Goal: Task Accomplishment & Management: Use online tool/utility

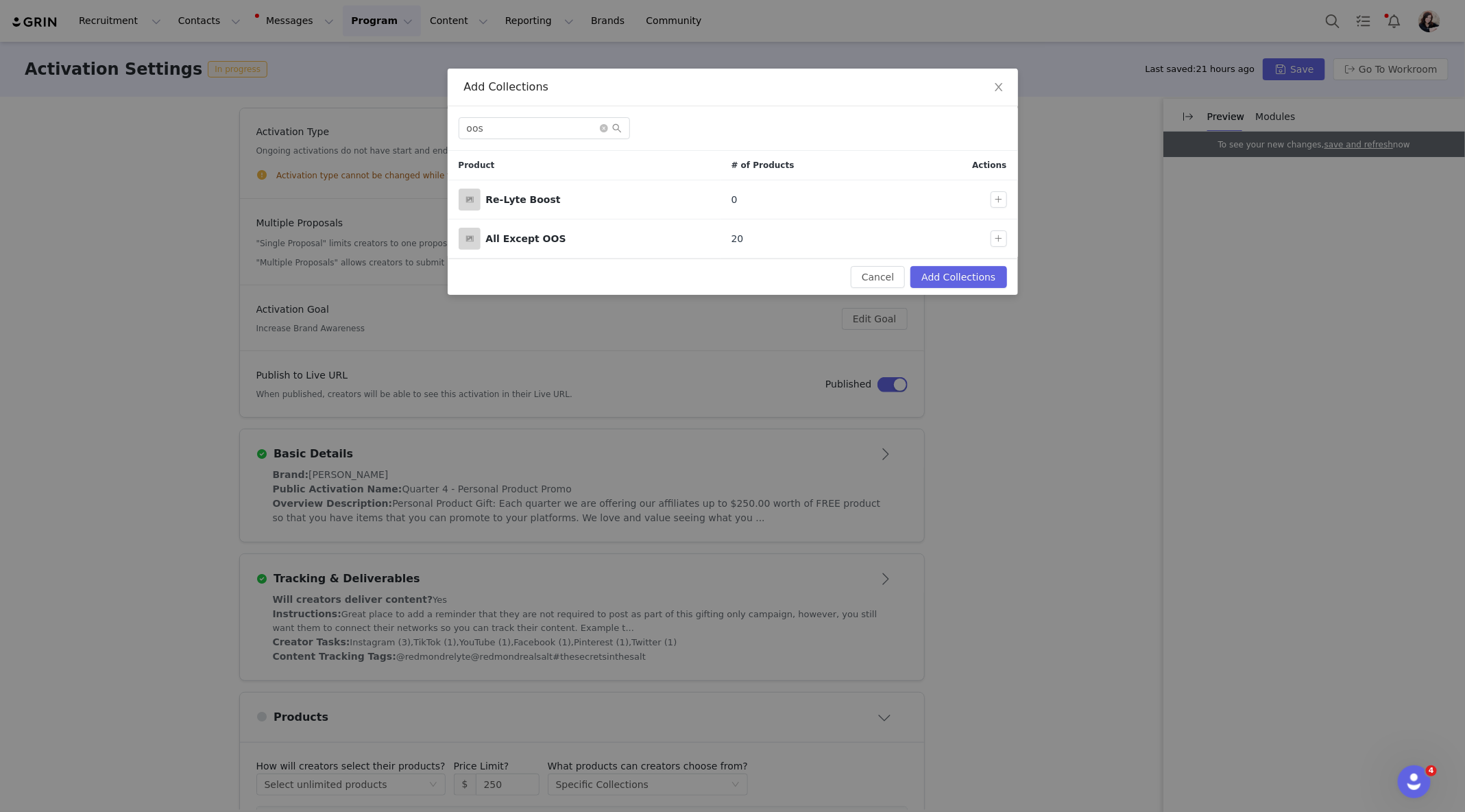
scroll to position [123, 0]
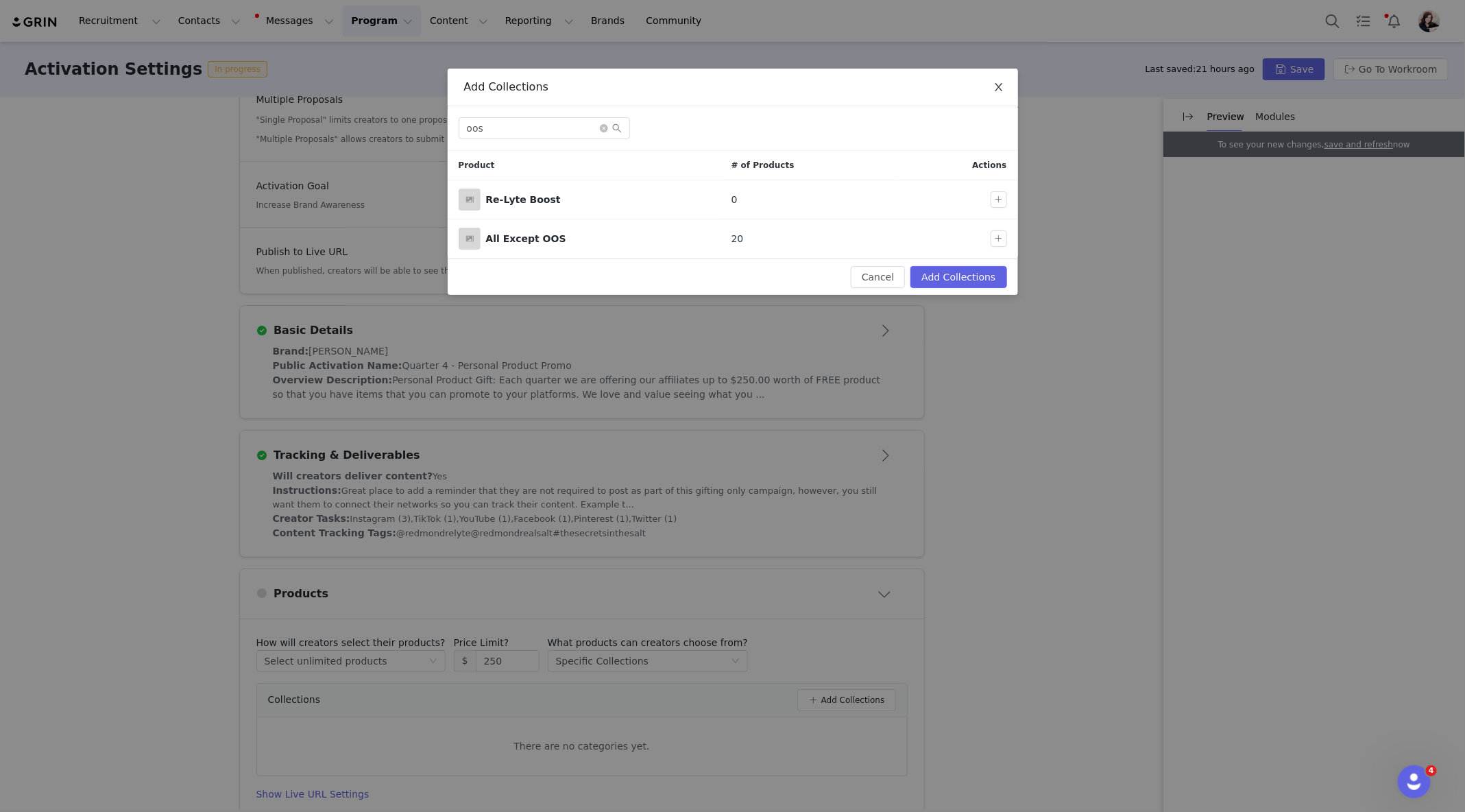
click at [996, 94] on span "Close" at bounding box center [999, 87] width 39 height 39
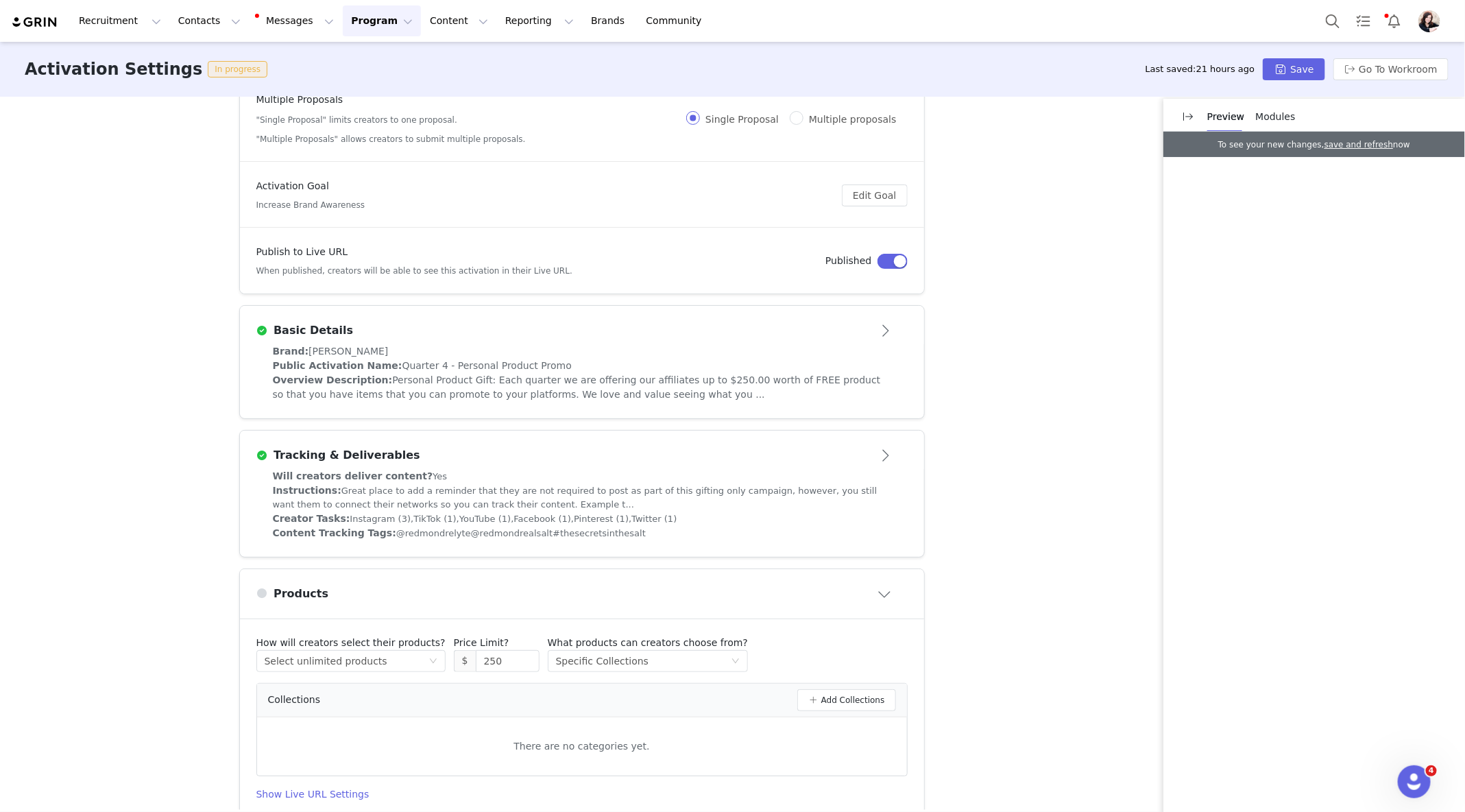
click at [1072, 259] on div "Activation Type Ongoing activations do not have start and end dates. Content wi…" at bounding box center [732, 453] width 1465 height 713
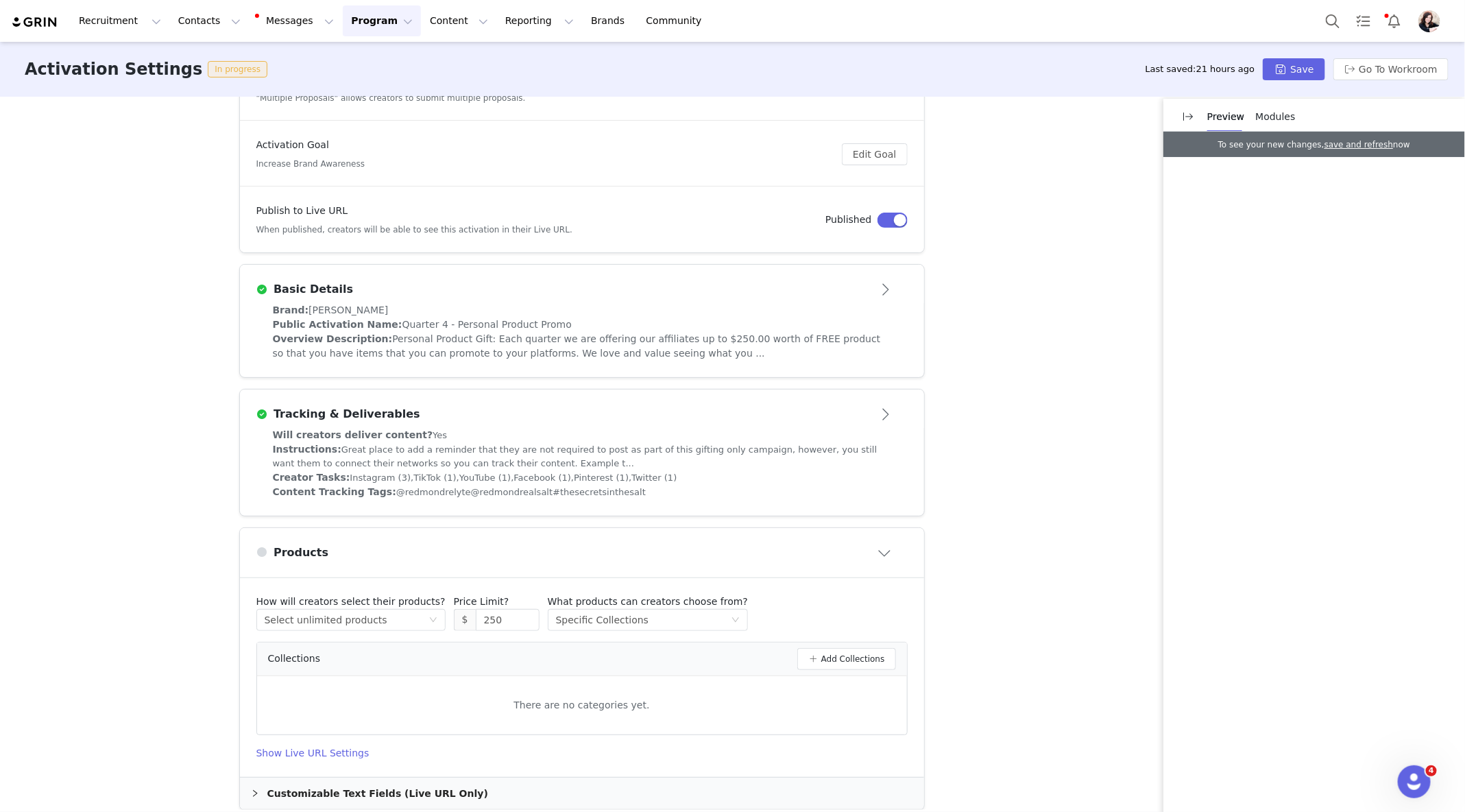
scroll to position [182, 0]
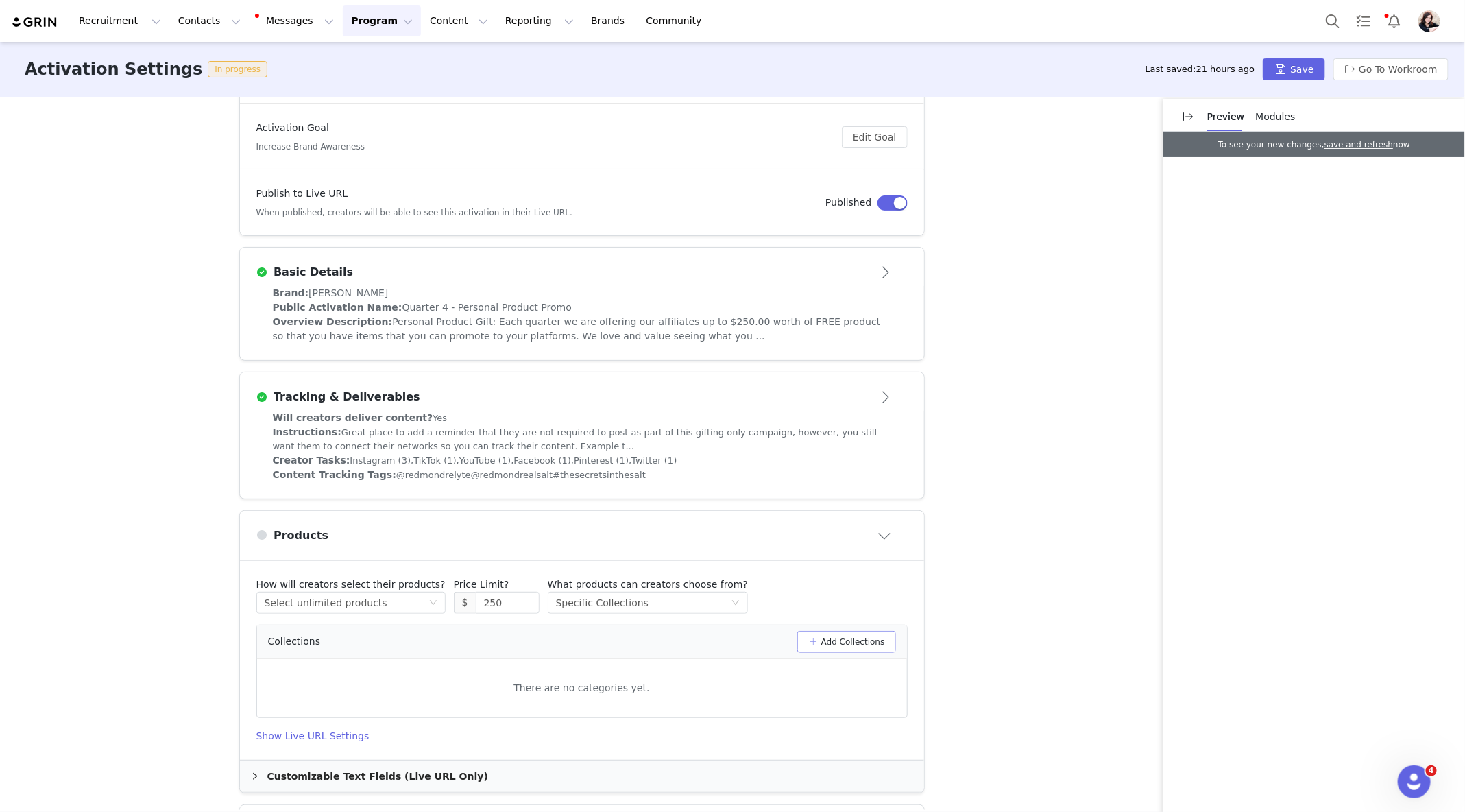
click at [833, 634] on button "Add Collections" at bounding box center [846, 642] width 99 height 22
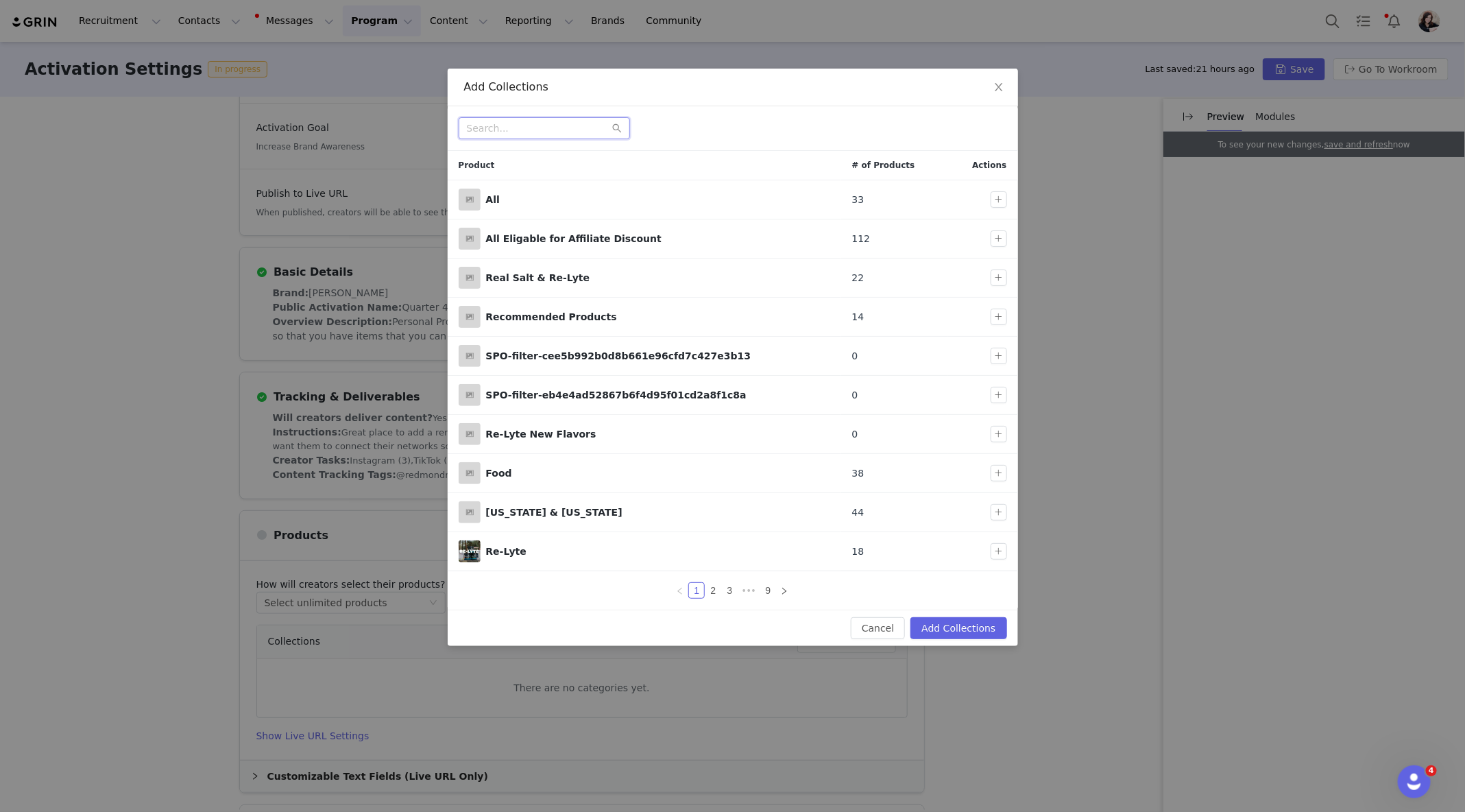
click at [571, 128] on input "text" at bounding box center [544, 128] width 171 height 22
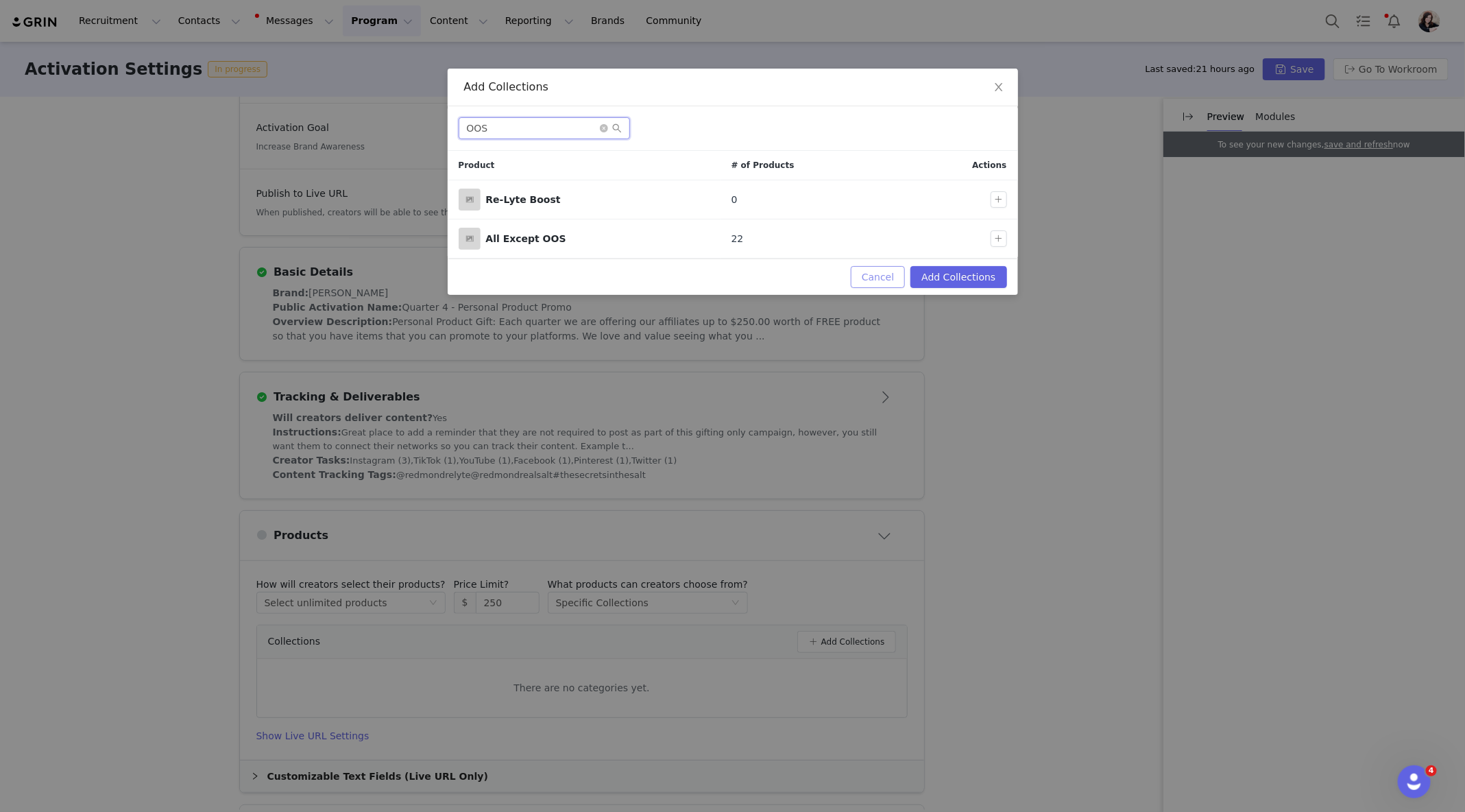
type input "OOS"
click at [894, 280] on button "Cancel" at bounding box center [877, 278] width 54 height 22
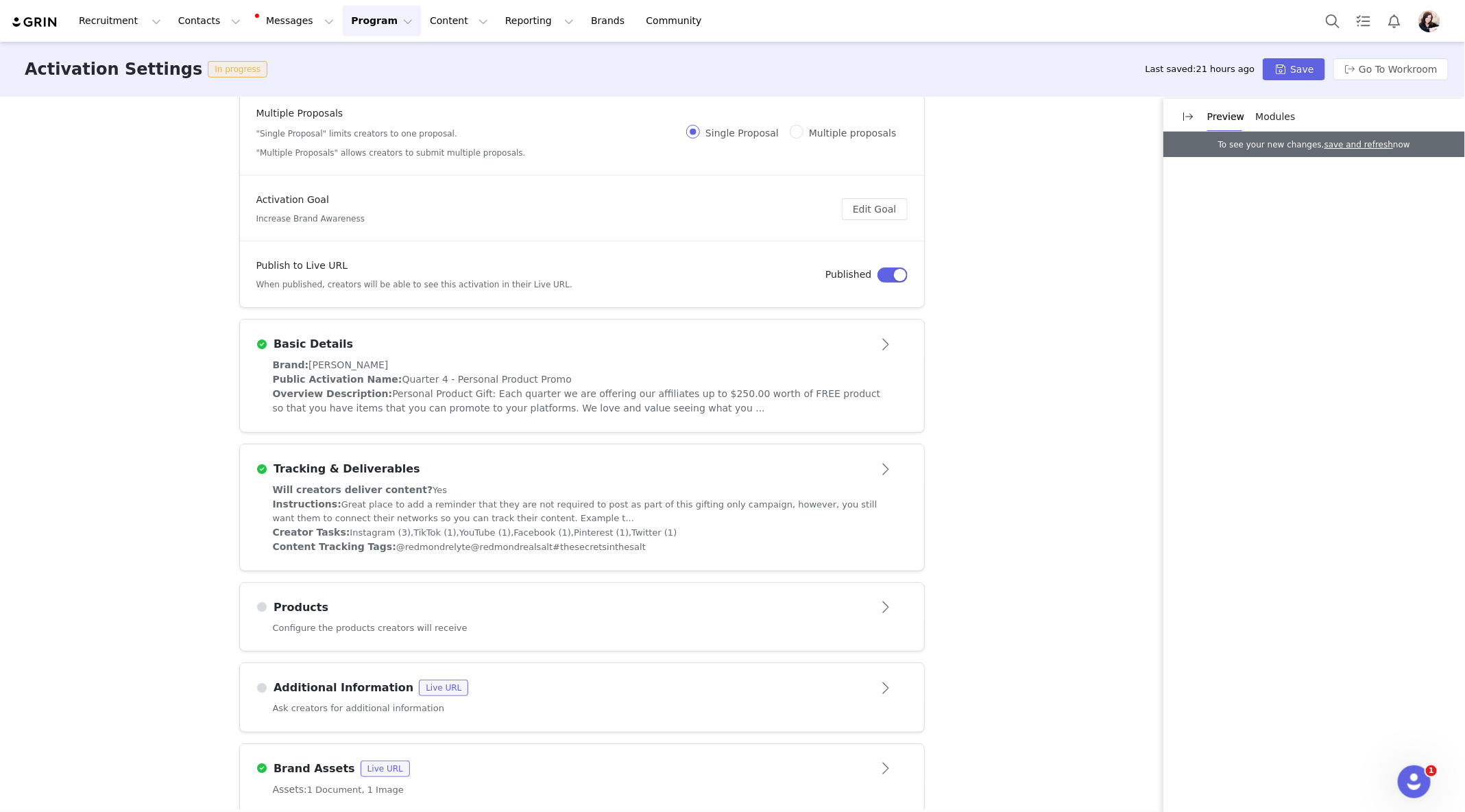
scroll to position [123, 0]
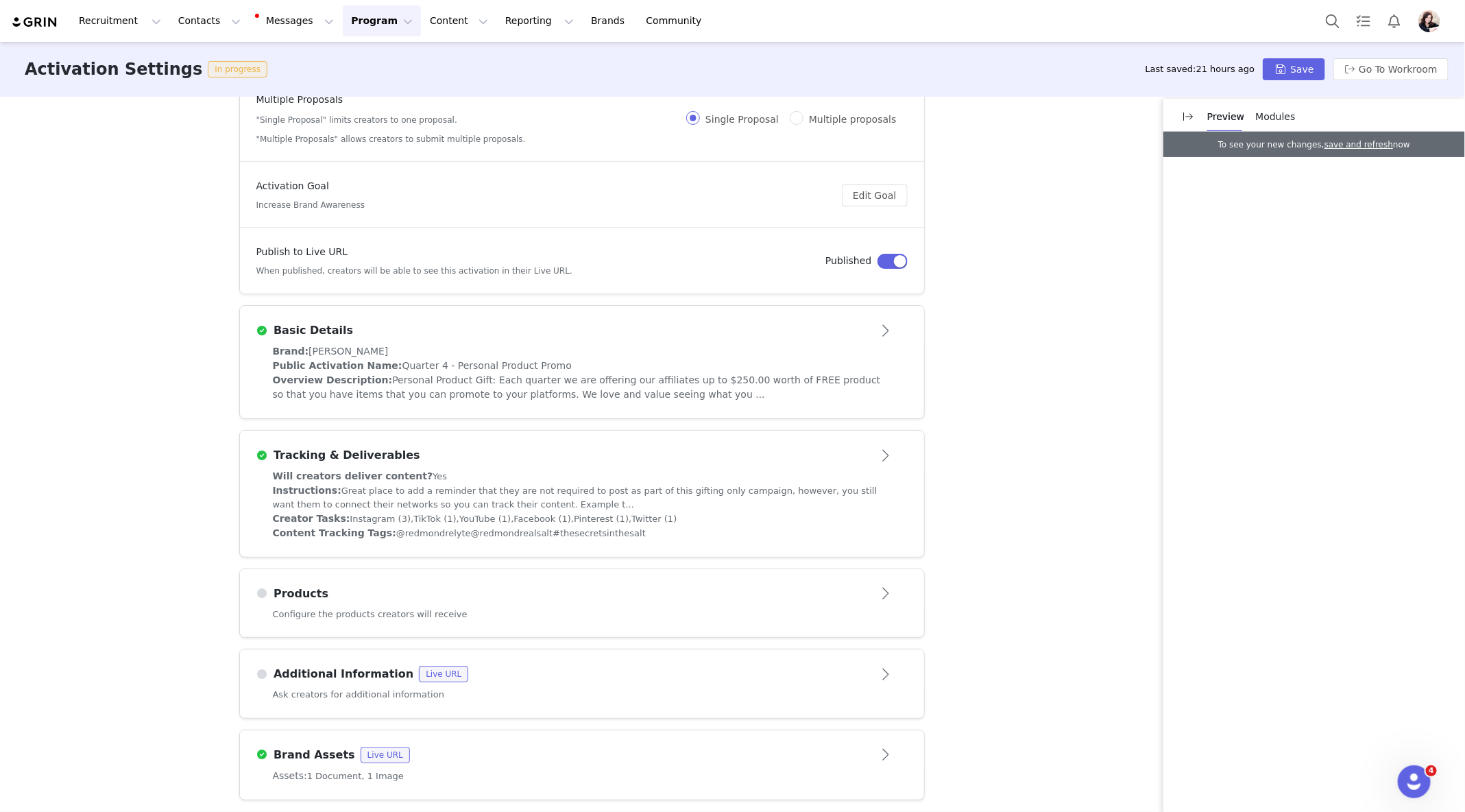
click at [629, 572] on article "Products" at bounding box center [582, 588] width 685 height 39
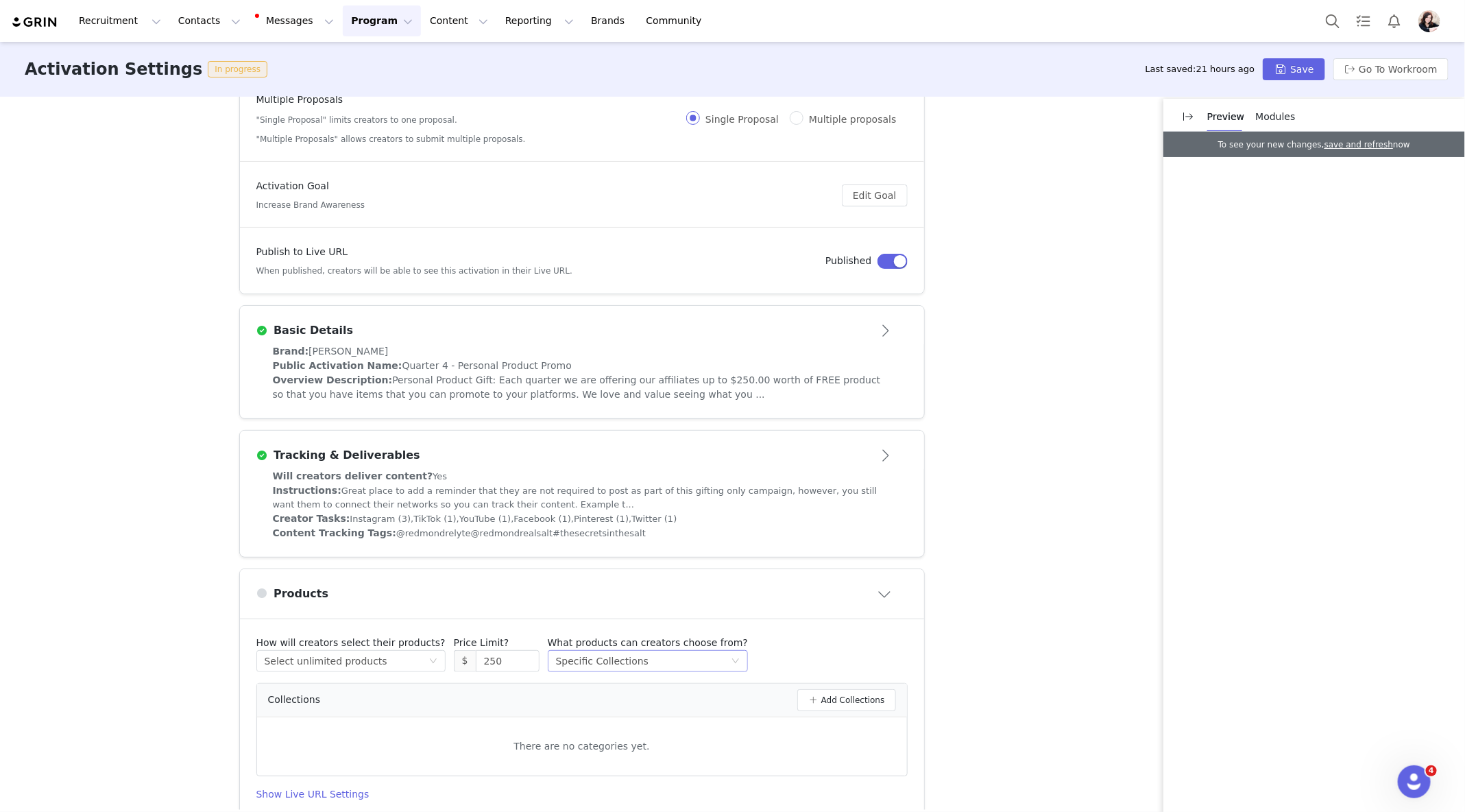
scroll to position [215, 0]
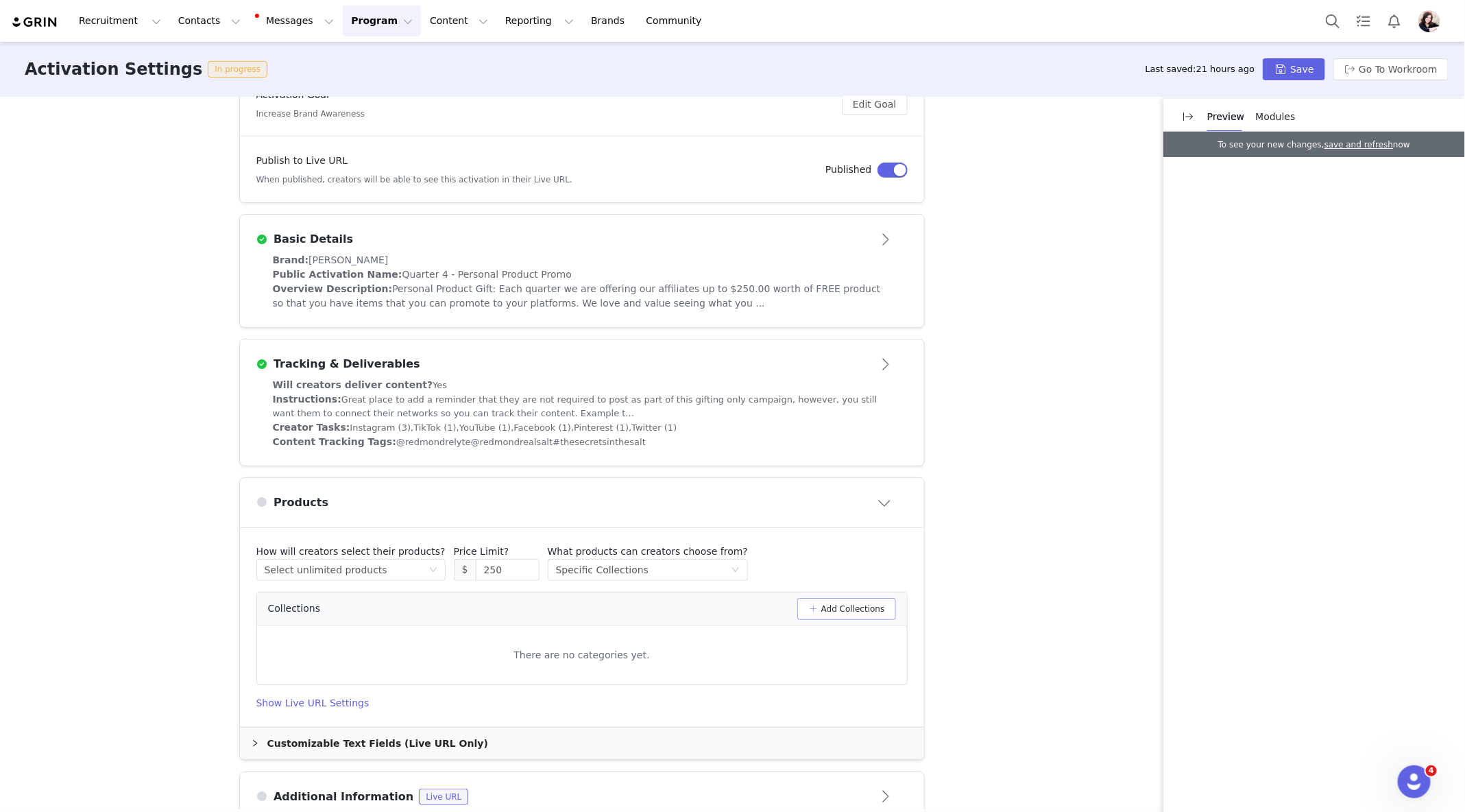
click at [846, 612] on button "Add Collections" at bounding box center [846, 609] width 99 height 22
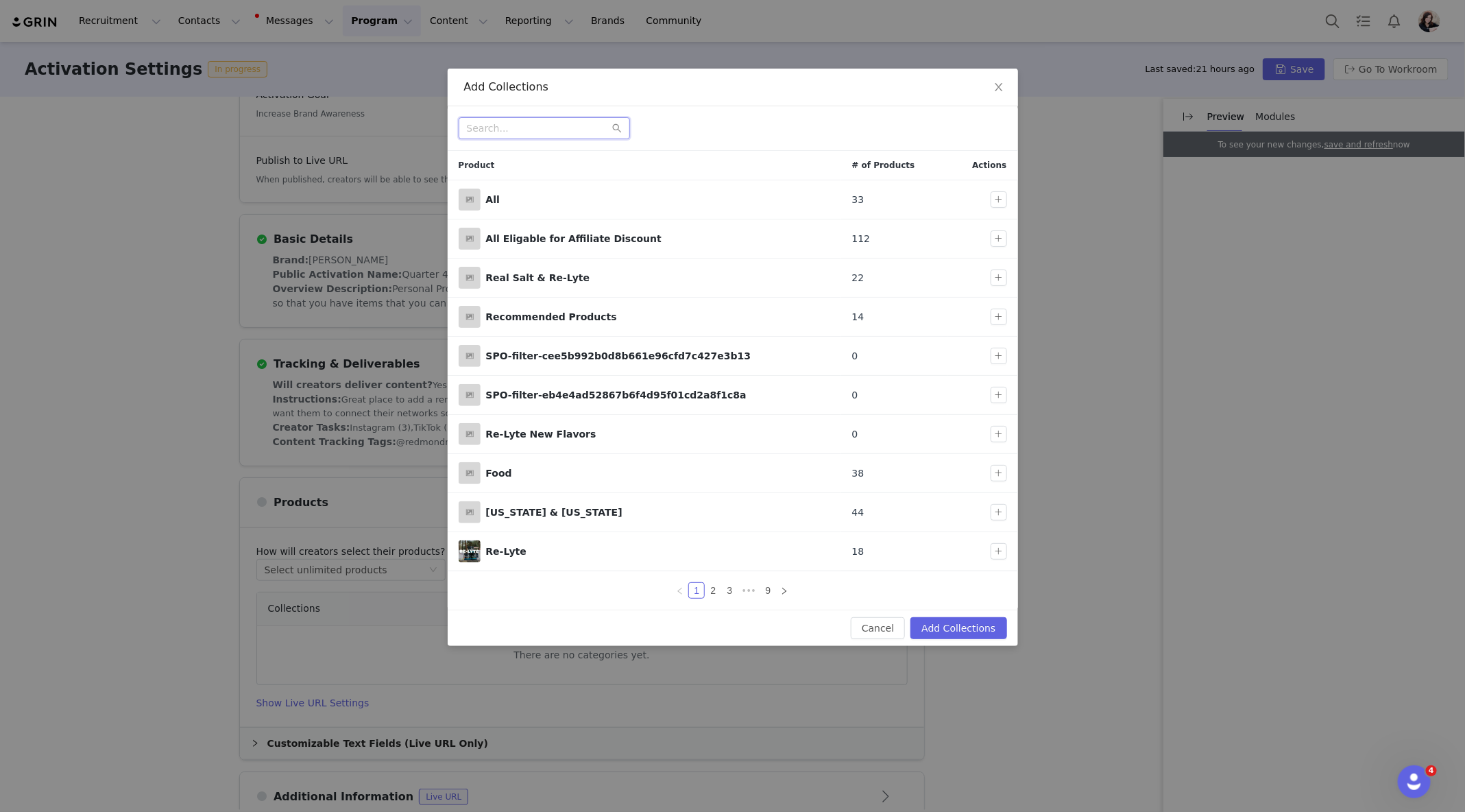
click at [539, 119] on input "text" at bounding box center [544, 128] width 171 height 22
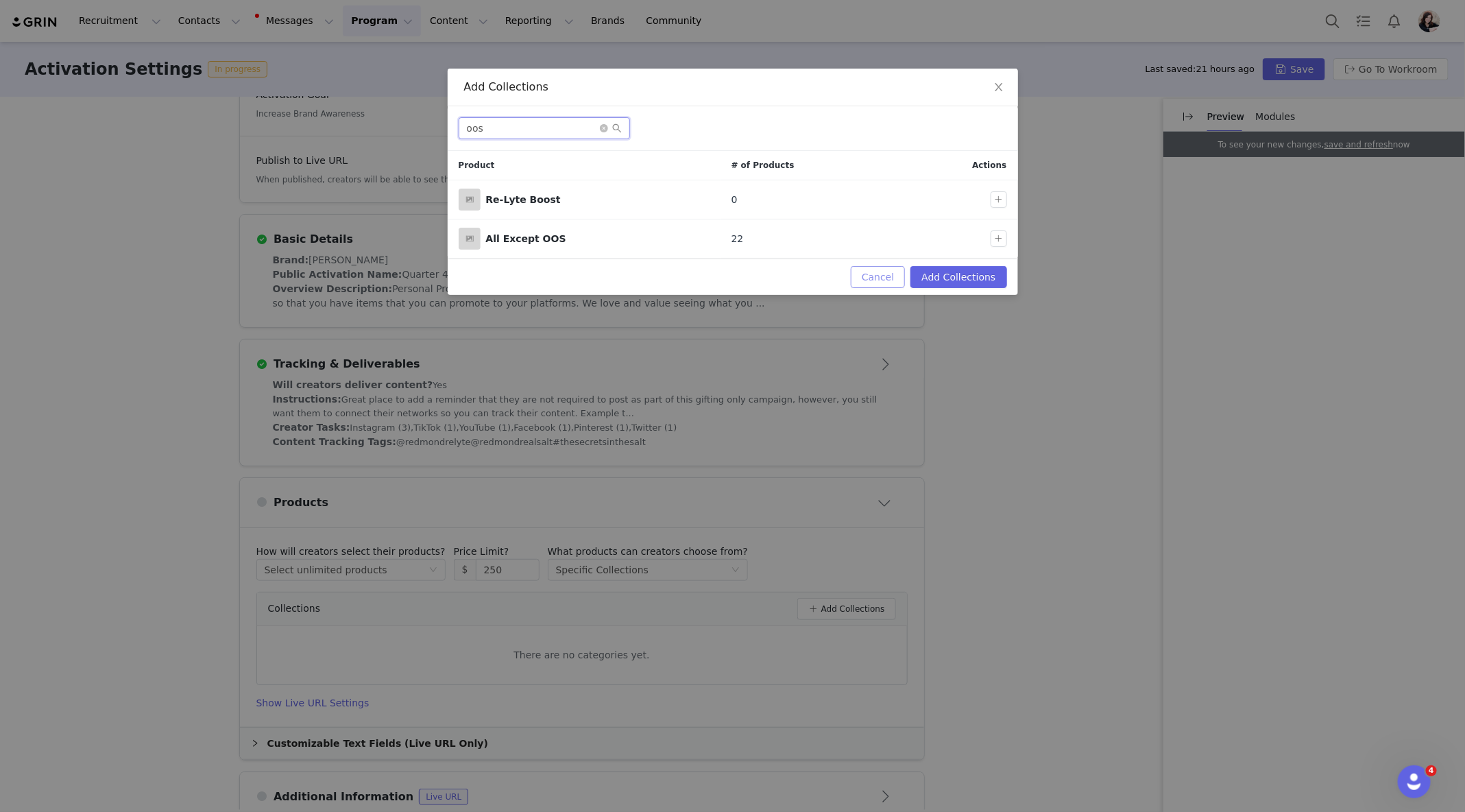
type input "oos"
click at [882, 273] on button "Cancel" at bounding box center [877, 278] width 54 height 22
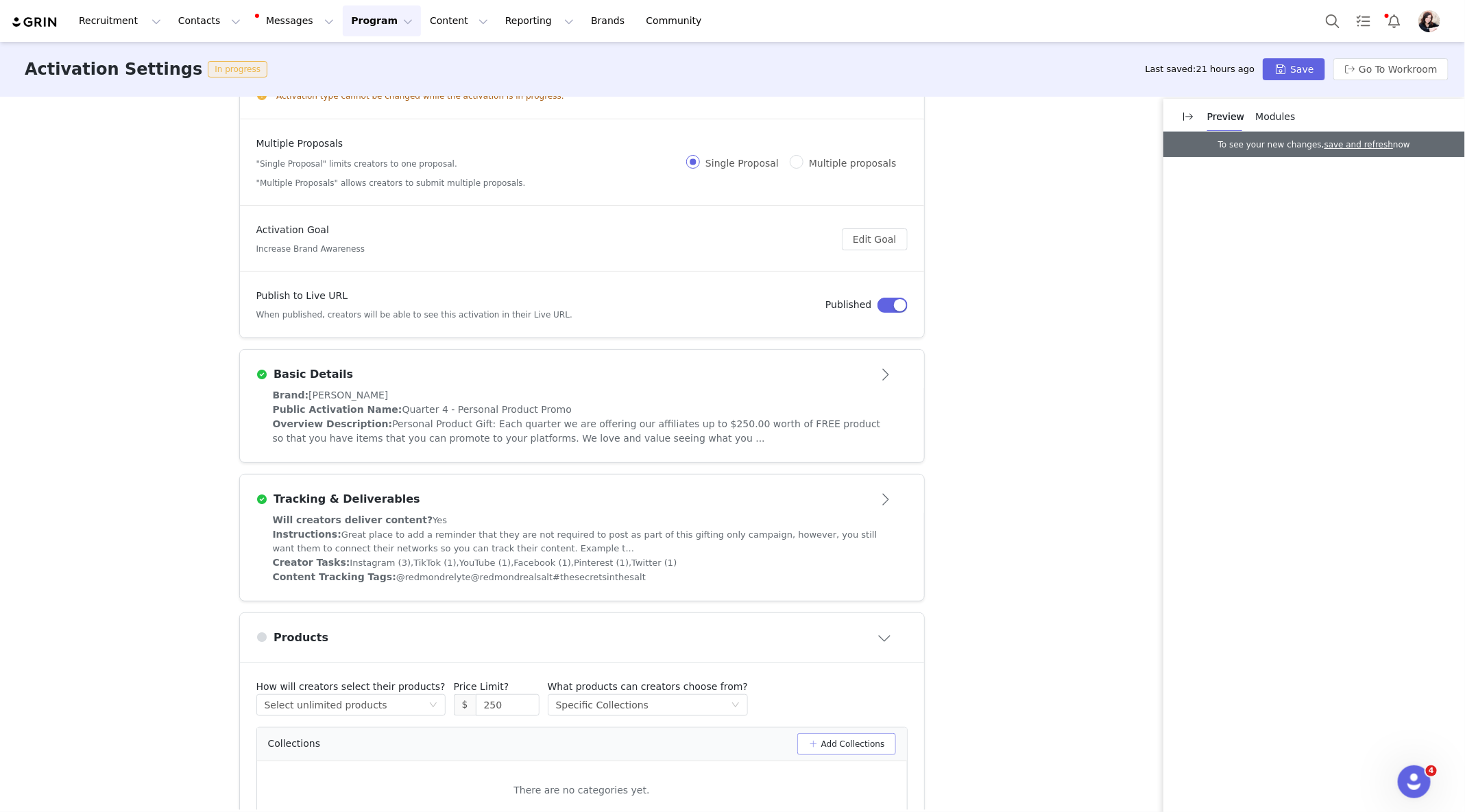
scroll to position [0, 0]
